Goal: Task Accomplishment & Management: Use online tool/utility

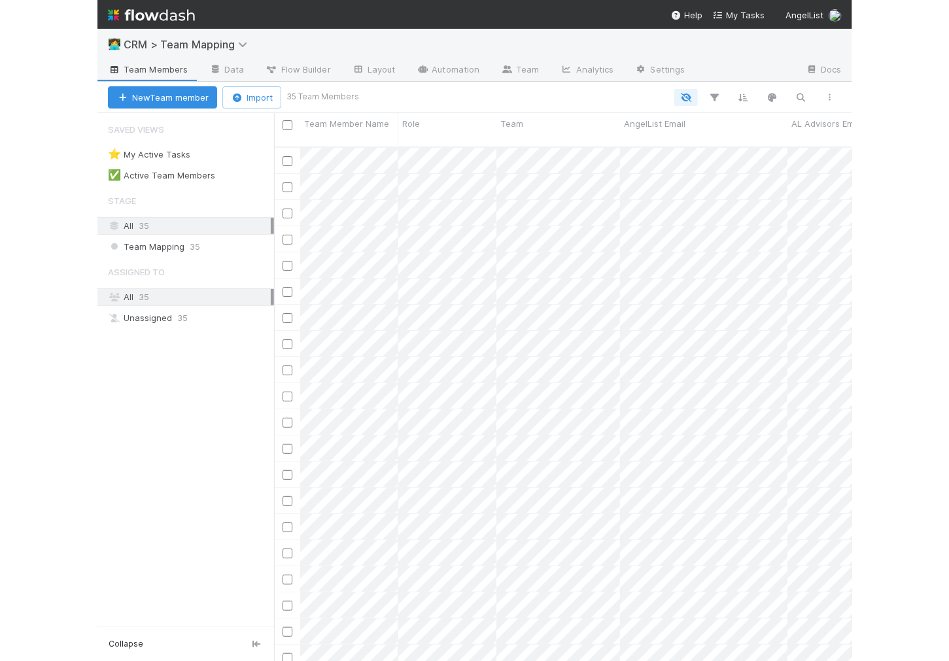
scroll to position [1, 0]
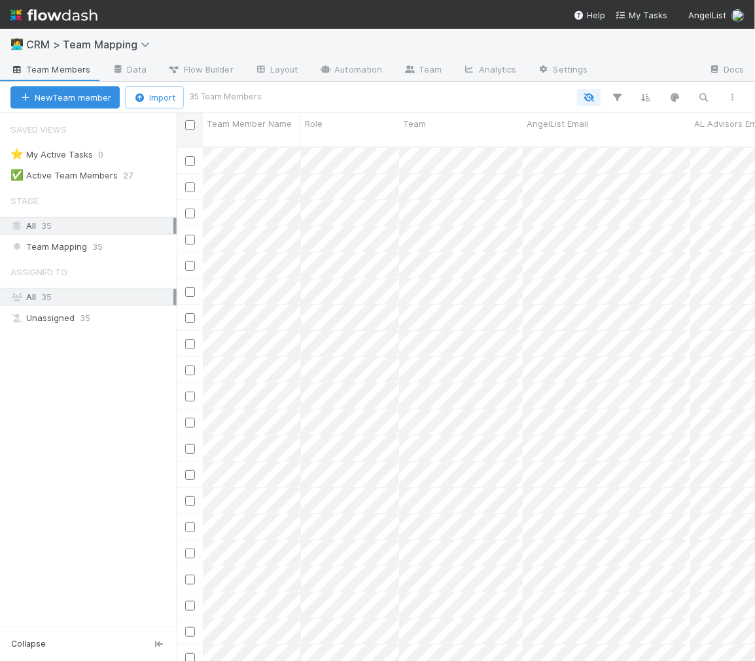
click at [188, 123] on input "checkbox" at bounding box center [190, 125] width 10 height 10
checkbox input "true"
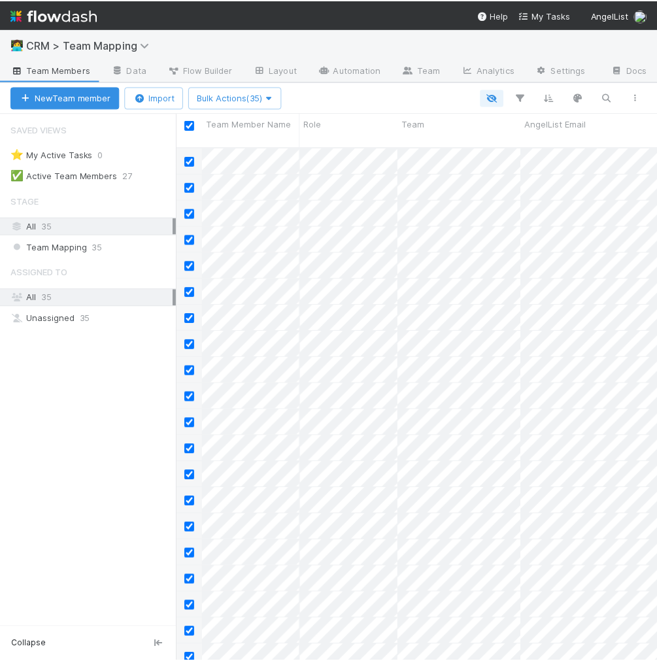
scroll to position [1, 1]
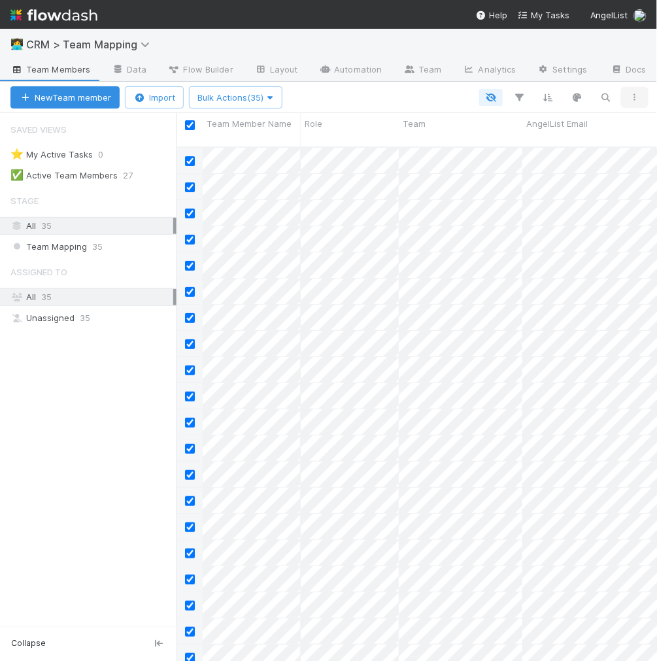
click at [639, 94] on icon "button" at bounding box center [634, 98] width 13 height 8
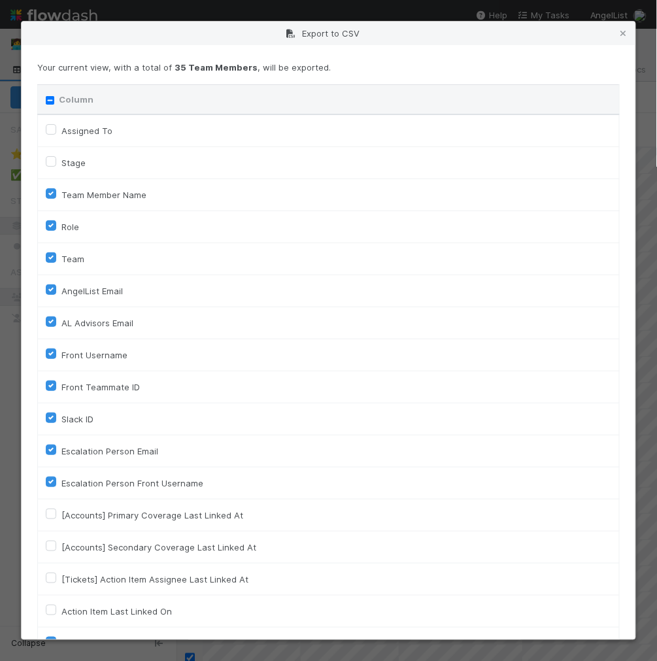
scroll to position [220, 0]
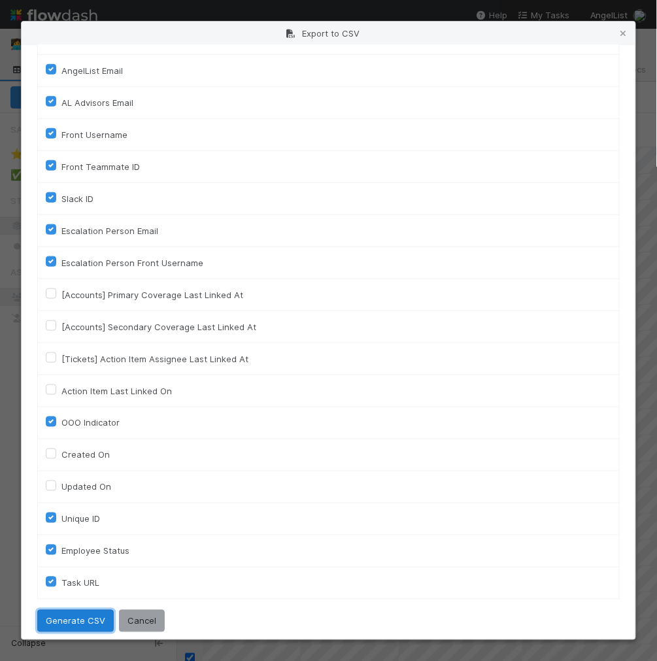
click at [77, 620] on button "Generate CSV" at bounding box center [75, 621] width 77 height 22
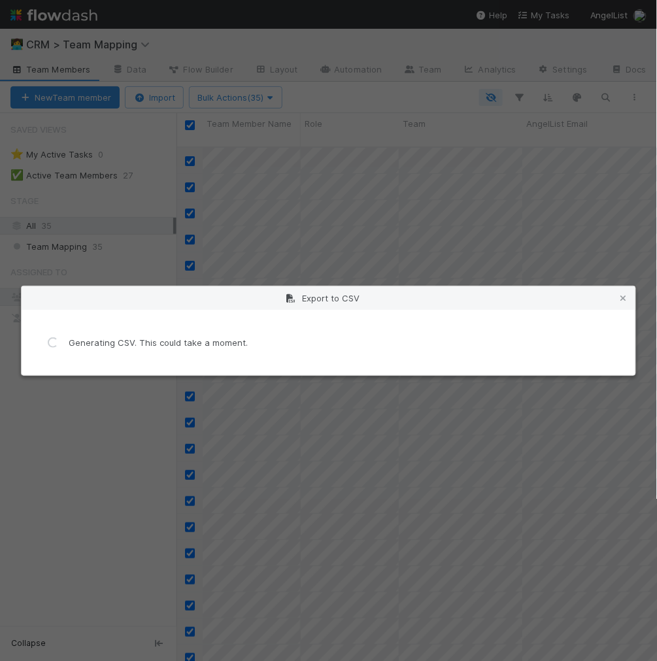
scroll to position [0, 0]
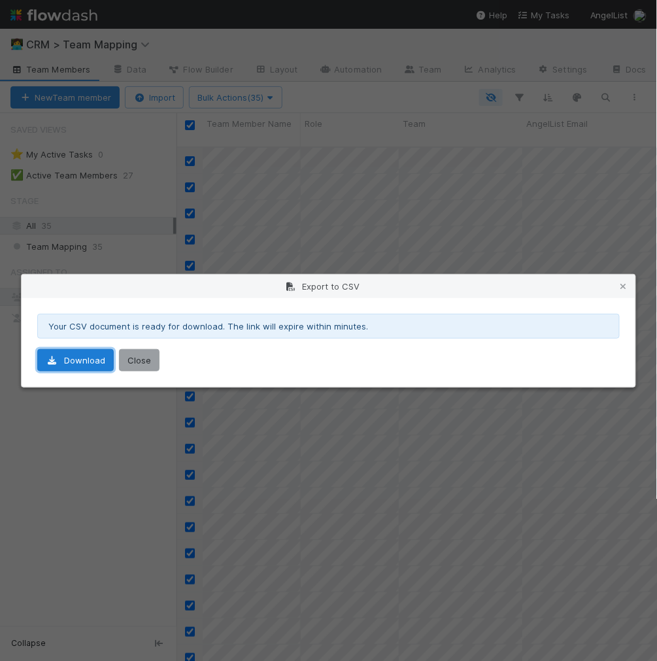
click at [78, 364] on link "Download" at bounding box center [75, 360] width 77 height 22
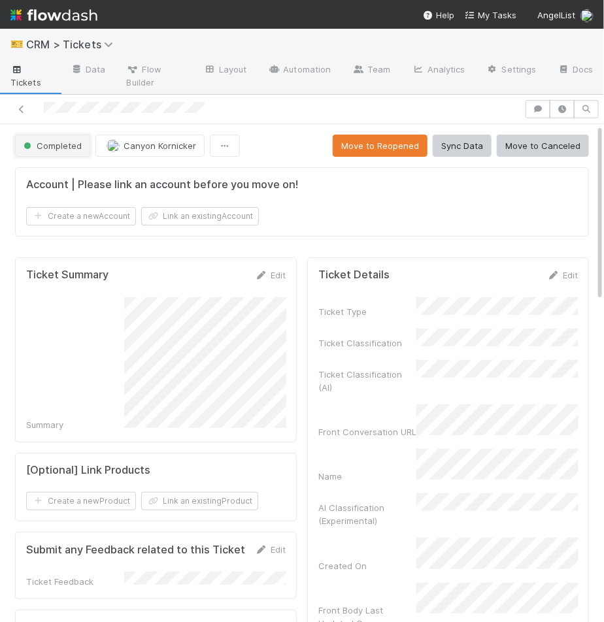
click at [60, 150] on button "Completed" at bounding box center [52, 146] width 75 height 22
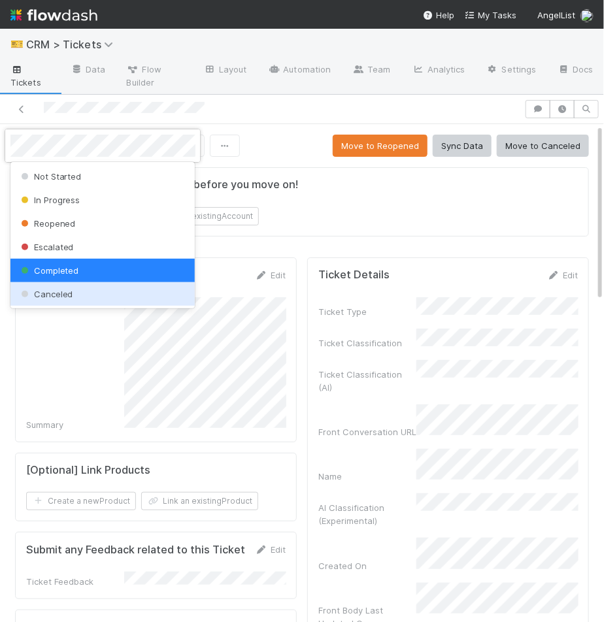
click at [45, 301] on div "Canceled" at bounding box center [102, 294] width 185 height 24
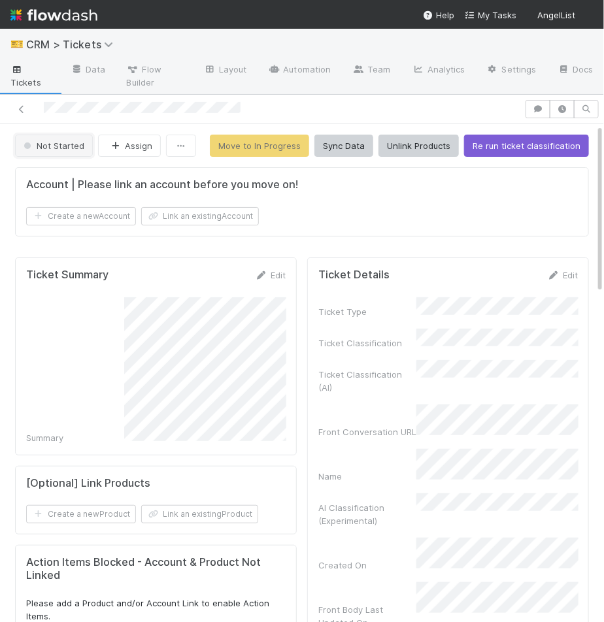
click at [60, 150] on button "Not Started" at bounding box center [54, 146] width 78 height 22
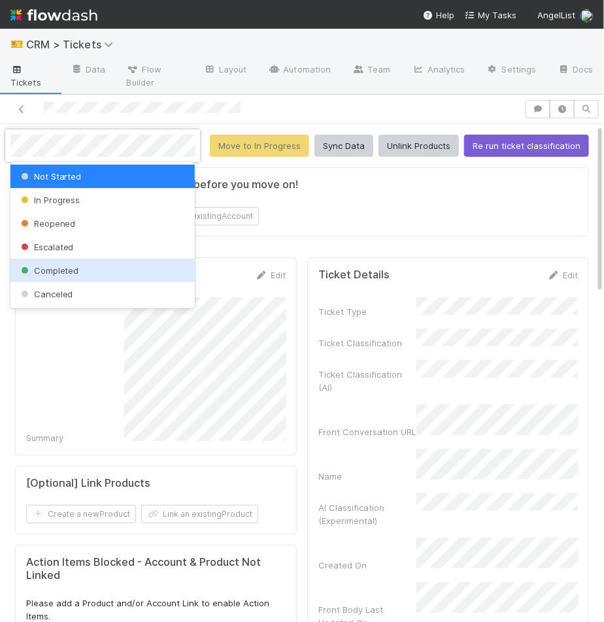
click at [61, 282] on div "Canceled" at bounding box center [102, 294] width 185 height 24
